Goal: Find specific page/section: Find specific page/section

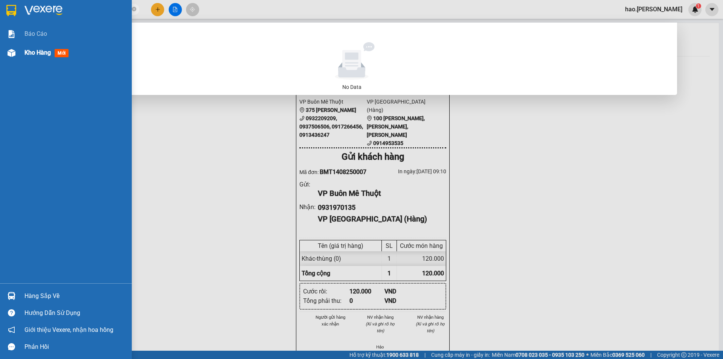
click at [19, 55] on div "Kho hàng mới" at bounding box center [66, 52] width 132 height 19
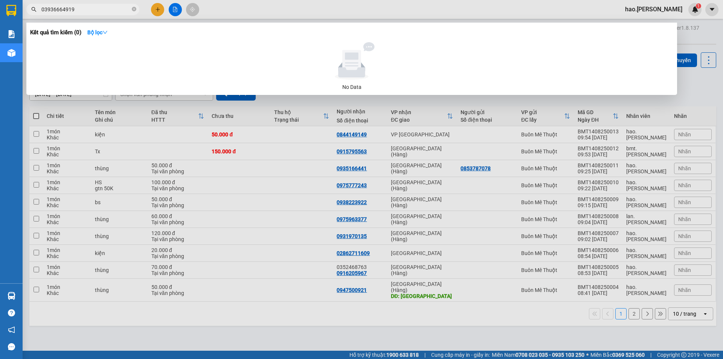
click at [262, 206] on div at bounding box center [361, 179] width 723 height 359
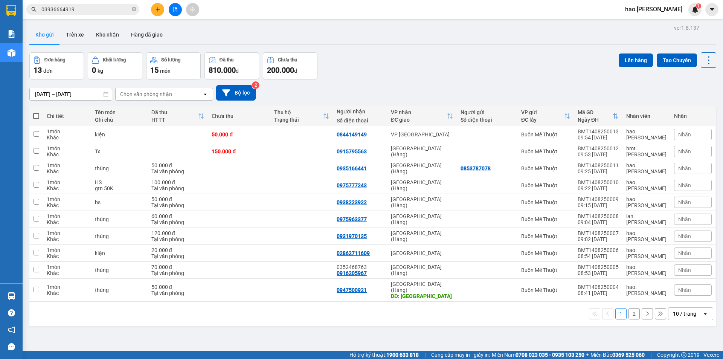
drag, startPoint x: 145, startPoint y: 93, endPoint x: 128, endPoint y: 99, distance: 18.8
click at [145, 93] on div "Chọn văn phòng nhận" at bounding box center [146, 94] width 52 height 8
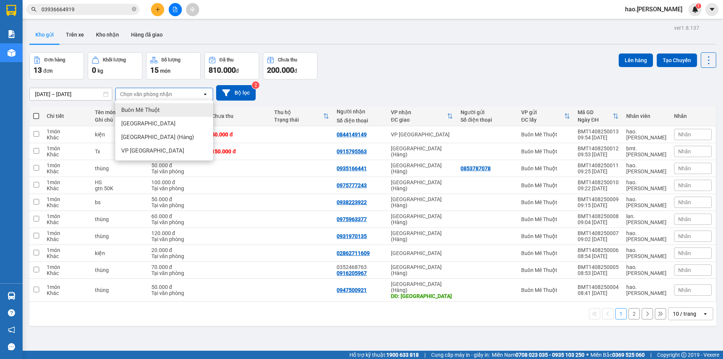
click at [69, 92] on input "[DATE] – [DATE]" at bounding box center [71, 94] width 82 height 12
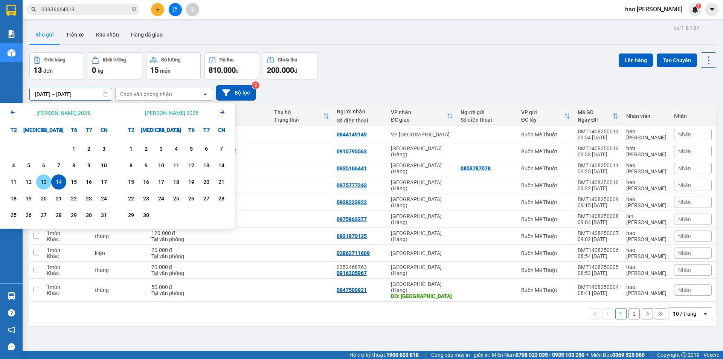
click at [45, 182] on div "13" at bounding box center [43, 181] width 11 height 9
click at [59, 180] on div "14" at bounding box center [58, 181] width 11 height 9
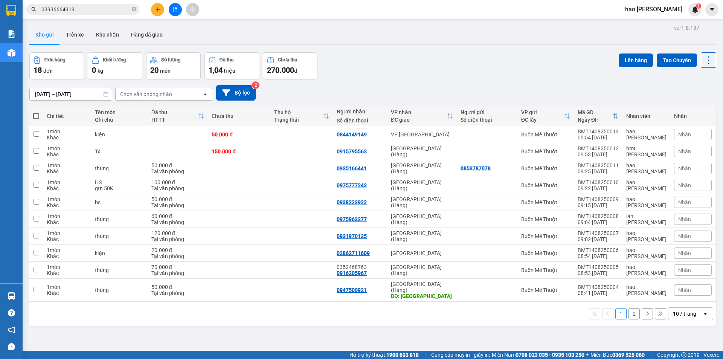
click at [158, 96] on div "Chọn văn phòng nhận" at bounding box center [146, 94] width 52 height 8
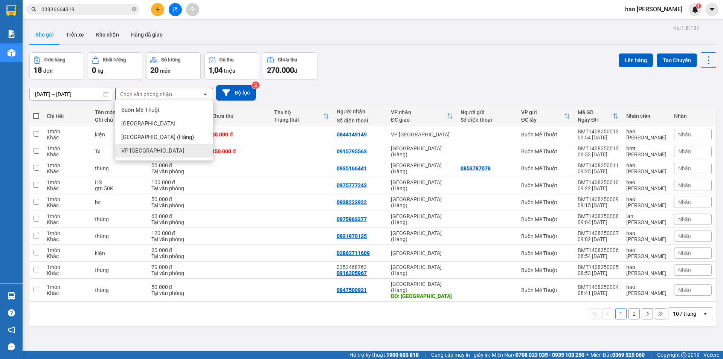
click at [151, 148] on span "VP [GEOGRAPHIC_DATA]" at bounding box center [152, 151] width 63 height 8
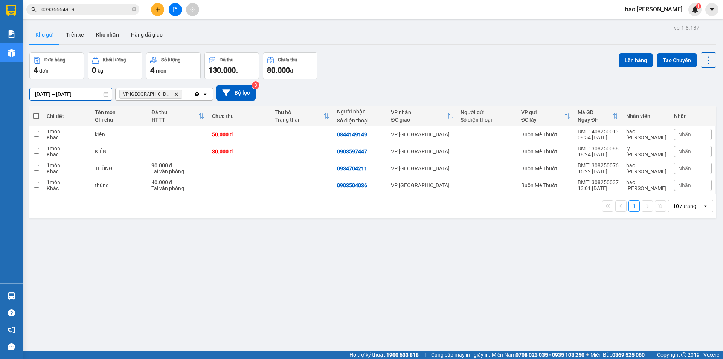
click at [77, 92] on input "[DATE] – [DATE]" at bounding box center [71, 94] width 82 height 12
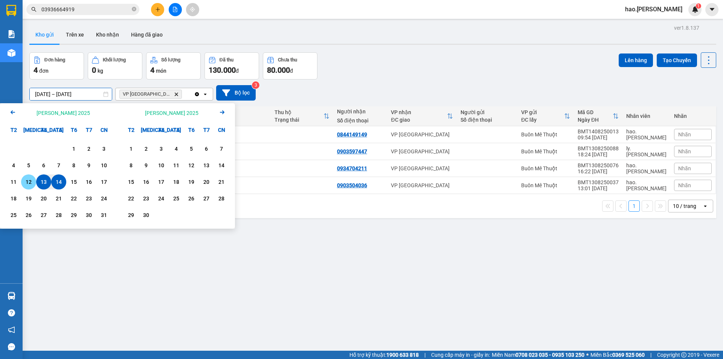
click at [33, 182] on div "12" at bounding box center [28, 181] width 11 height 9
click at [62, 181] on div "14" at bounding box center [58, 181] width 11 height 9
type input "[DATE] – [DATE]"
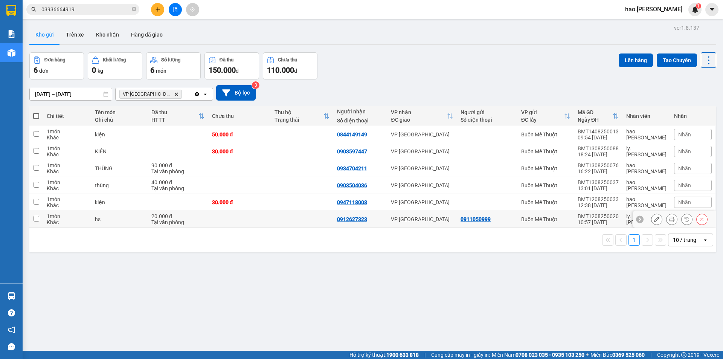
click at [427, 226] on td "VP [GEOGRAPHIC_DATA]" at bounding box center [422, 219] width 70 height 17
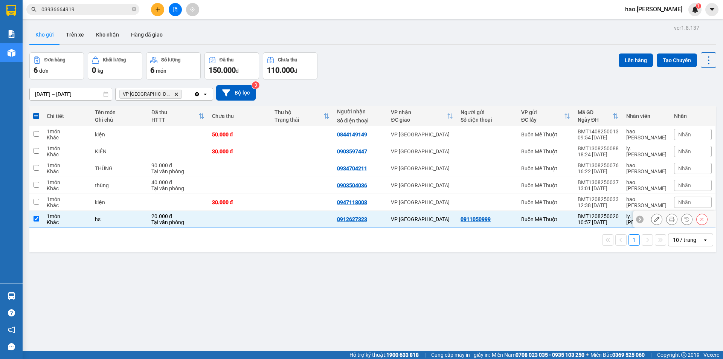
drag, startPoint x: 369, startPoint y: 220, endPoint x: 347, endPoint y: 218, distance: 21.9
click at [347, 218] on div "0912627323" at bounding box center [352, 219] width 30 height 6
drag, startPoint x: 343, startPoint y: 219, endPoint x: 375, endPoint y: 223, distance: 32.0
click at [375, 223] on td "0912627323" at bounding box center [360, 219] width 54 height 17
checkbox input "false"
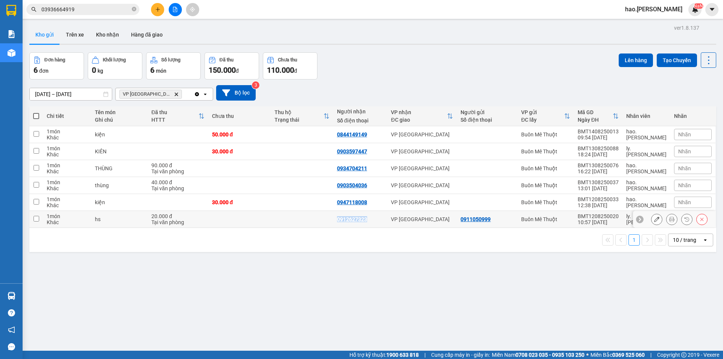
copy div "0912627323"
click at [107, 6] on input "03936664919" at bounding box center [85, 9] width 89 height 8
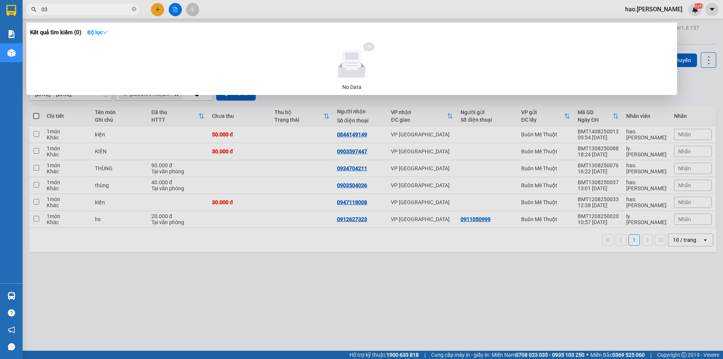
type input "0"
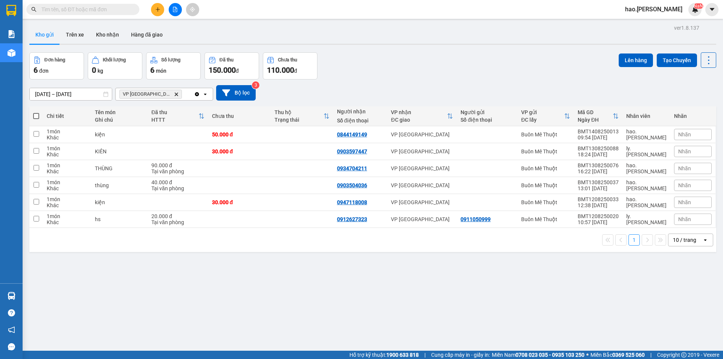
click at [174, 94] on icon "Delete" at bounding box center [176, 94] width 5 height 5
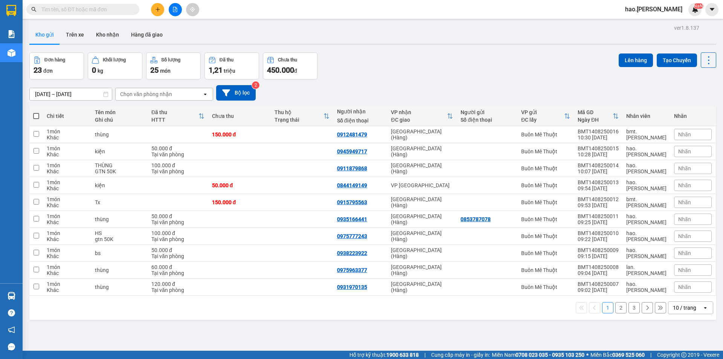
click at [104, 9] on input "text" at bounding box center [85, 9] width 89 height 8
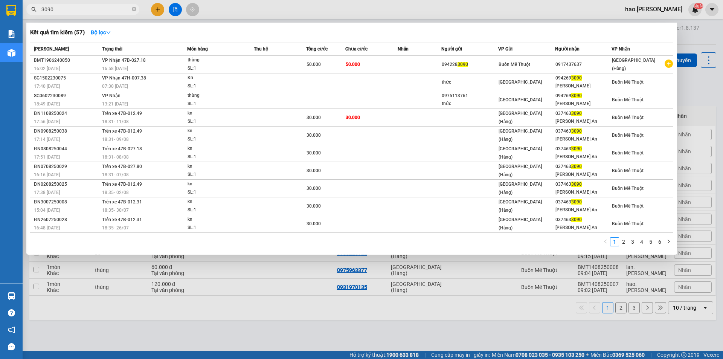
click at [125, 9] on input "3090" at bounding box center [85, 9] width 89 height 8
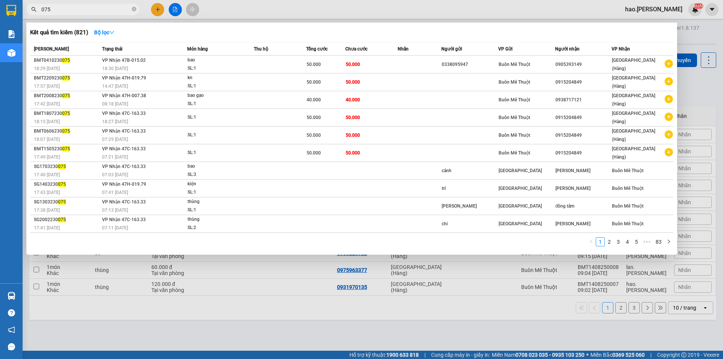
click at [109, 11] on input "075" at bounding box center [85, 9] width 89 height 8
type input "075"
click at [613, 243] on link "2" at bounding box center [609, 242] width 8 height 8
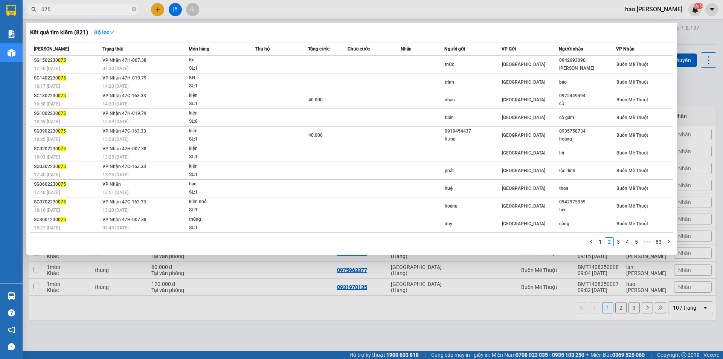
click at [98, 11] on input "075" at bounding box center [85, 9] width 89 height 8
click at [225, 6] on div at bounding box center [361, 179] width 723 height 359
